Goal: Task Accomplishment & Management: Manage account settings

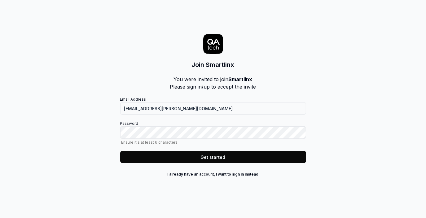
click at [203, 158] on button "Get started" at bounding box center [213, 157] width 186 height 12
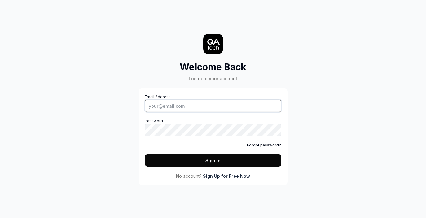
type input "[EMAIL_ADDRESS][PERSON_NAME][DOMAIN_NAME]"
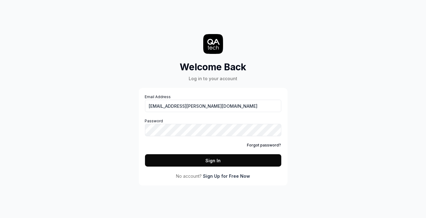
click at [200, 161] on button "Sign In" at bounding box center [213, 160] width 136 height 12
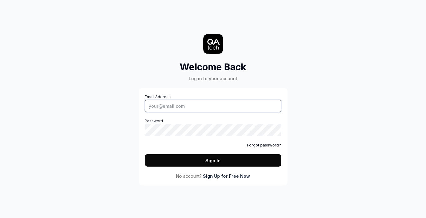
type input "[EMAIL_ADDRESS][PERSON_NAME][DOMAIN_NAME]"
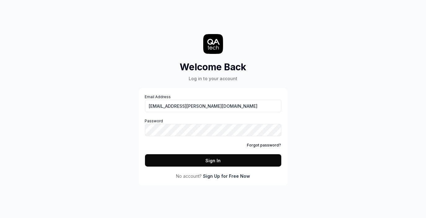
click at [237, 160] on button "Sign In" at bounding box center [213, 160] width 136 height 12
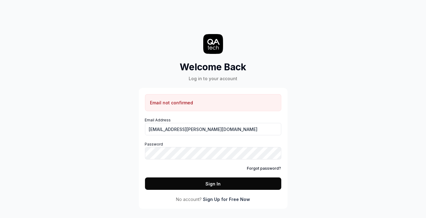
click at [225, 199] on link "Sign Up for Free Now" at bounding box center [226, 199] width 47 height 7
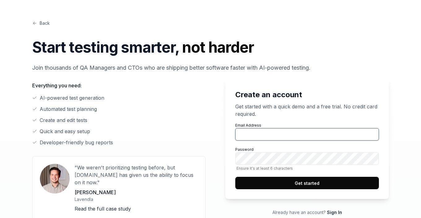
click at [260, 134] on input "Email Address" at bounding box center [307, 134] width 144 height 12
type input "[EMAIL_ADDRESS][PERSON_NAME][DOMAIN_NAME]"
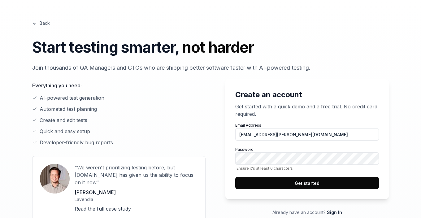
click at [308, 186] on button "Get started" at bounding box center [307, 183] width 144 height 12
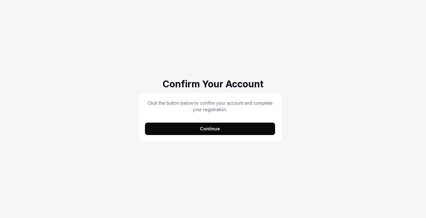
click at [209, 133] on button "Continue" at bounding box center [210, 129] width 130 height 12
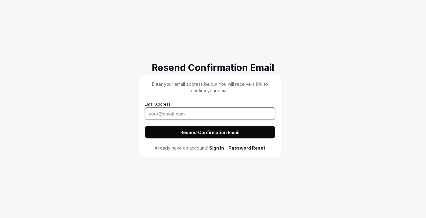
click at [229, 117] on input "Email Address" at bounding box center [210, 114] width 130 height 12
type input "[EMAIL_ADDRESS][PERSON_NAME][DOMAIN_NAME]"
click at [196, 130] on button "Resend Confirmation Email" at bounding box center [210, 132] width 130 height 12
click at [218, 148] on link "Sign In" at bounding box center [216, 148] width 15 height 7
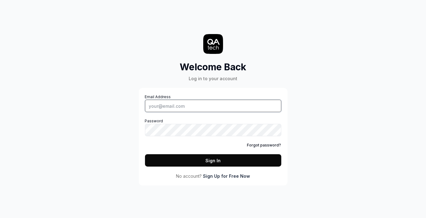
type input "[EMAIL_ADDRESS][PERSON_NAME][DOMAIN_NAME]"
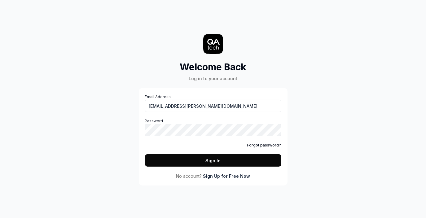
click at [294, 167] on div "Welcome Back Log in to your account Email Address mukesh.vishwakarma@smartlinx.…" at bounding box center [213, 98] width 186 height 173
click at [246, 162] on button "Sign In" at bounding box center [213, 160] width 136 height 12
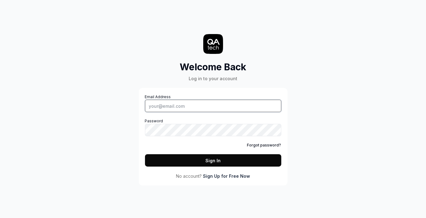
type input "[EMAIL_ADDRESS][PERSON_NAME][DOMAIN_NAME]"
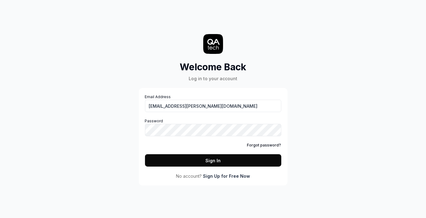
click at [213, 166] on button "Sign In" at bounding box center [213, 160] width 136 height 12
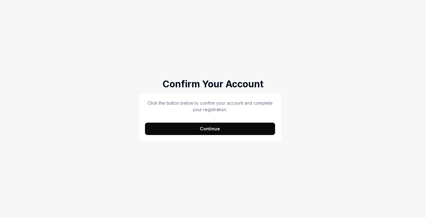
click at [215, 126] on button "Continue" at bounding box center [210, 129] width 130 height 12
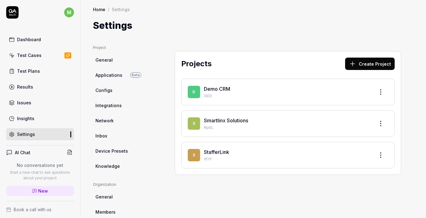
click at [212, 121] on link "Smartlinx Solutions" at bounding box center [226, 120] width 44 height 6
